Goal: Information Seeking & Learning: Learn about a topic

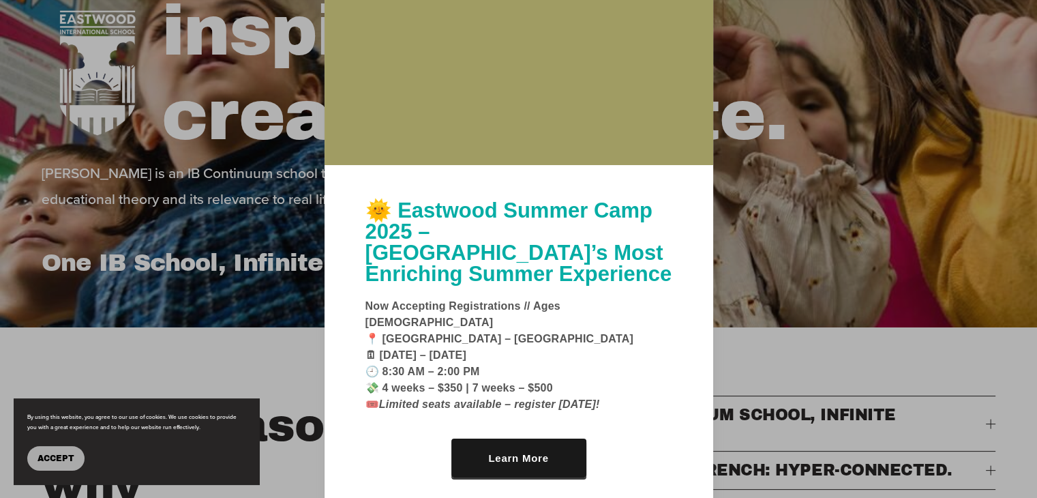
scroll to position [170, 0]
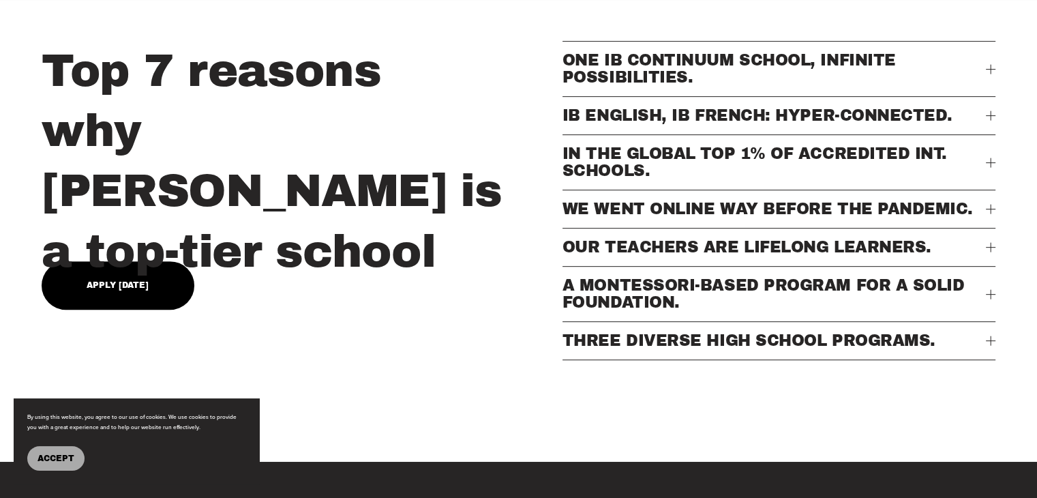
scroll to position [539, 0]
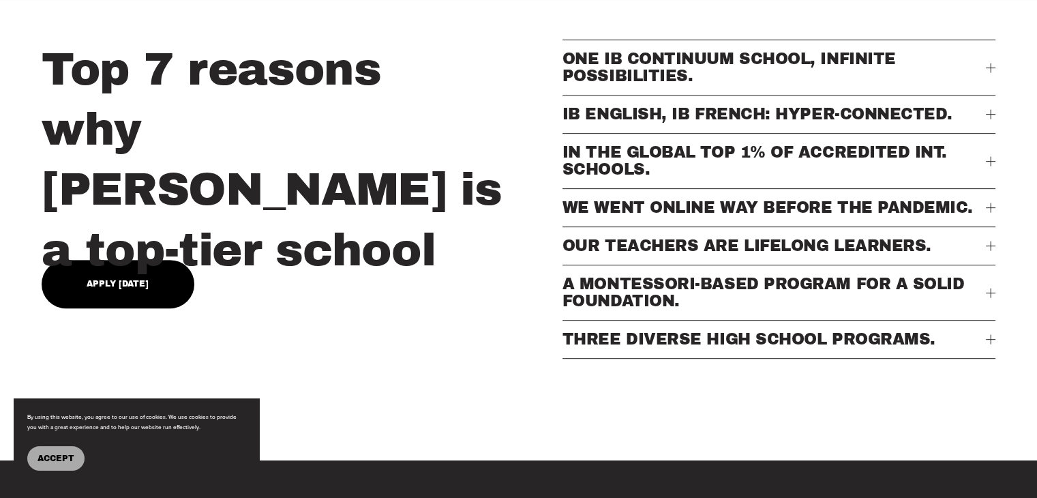
click at [136, 249] on div "Top 7 reasons why Eastwood is a top-tier school" at bounding box center [298, 160] width 513 height 241
click at [155, 271] on link "Apply Today" at bounding box center [118, 284] width 153 height 48
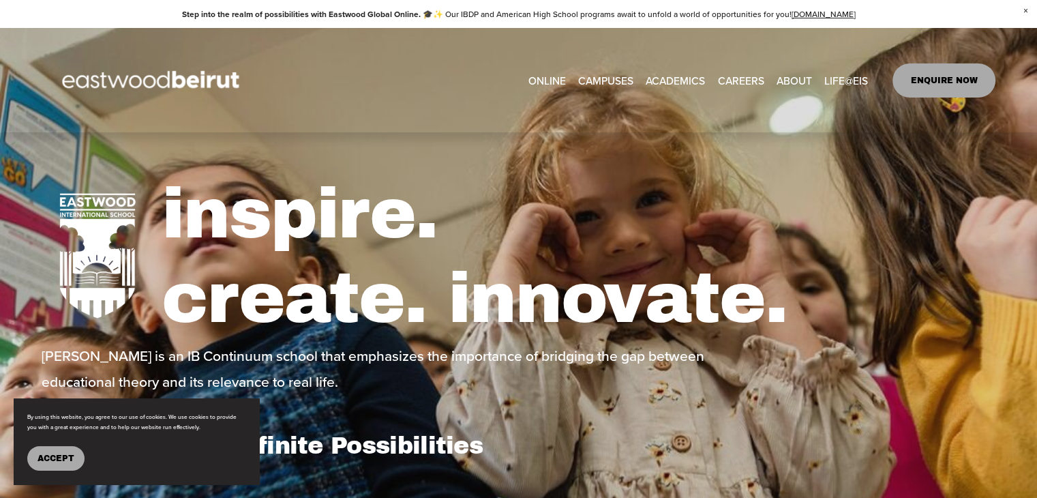
click at [748, 70] on link "CAREERS" at bounding box center [740, 80] width 46 height 21
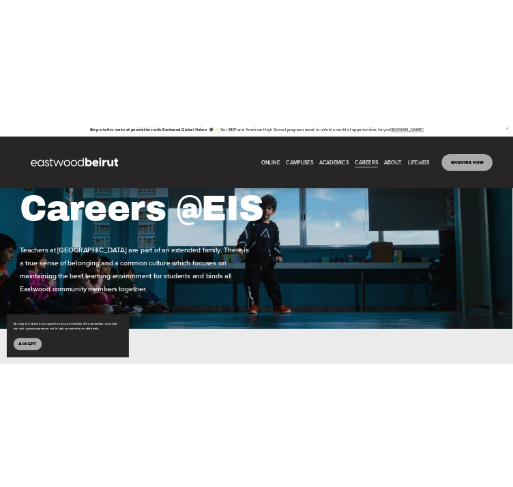
scroll to position [0, 1]
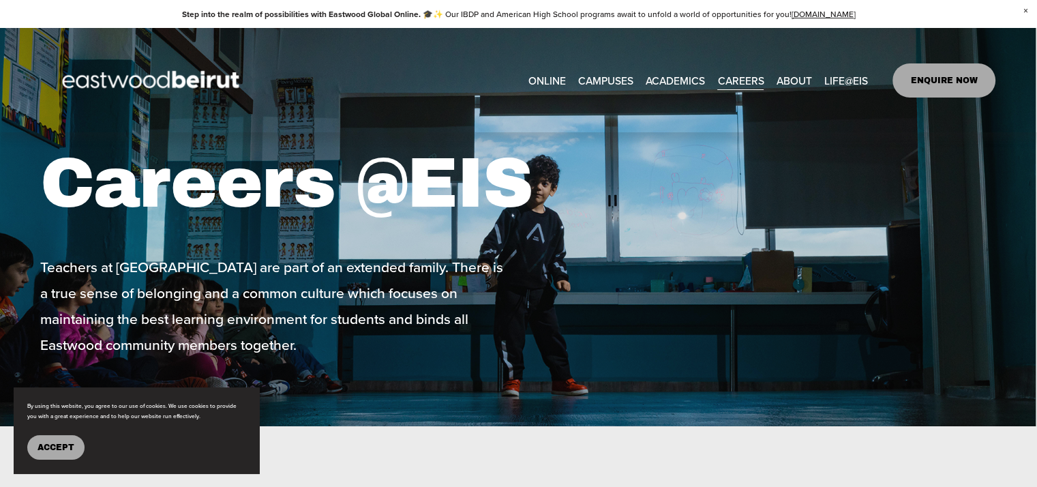
click at [506, 185] on h1 "Careers @EIS" at bounding box center [317, 183] width 554 height 85
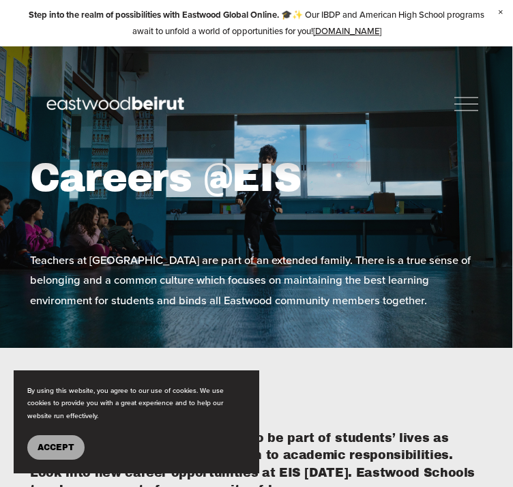
scroll to position [0, 0]
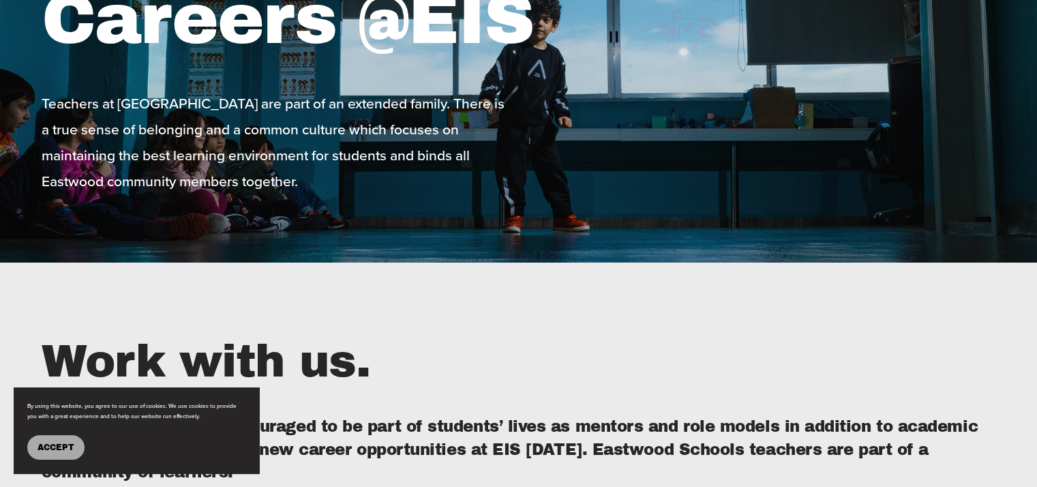
scroll to position [163, 0]
